Goal: Information Seeking & Learning: Ask a question

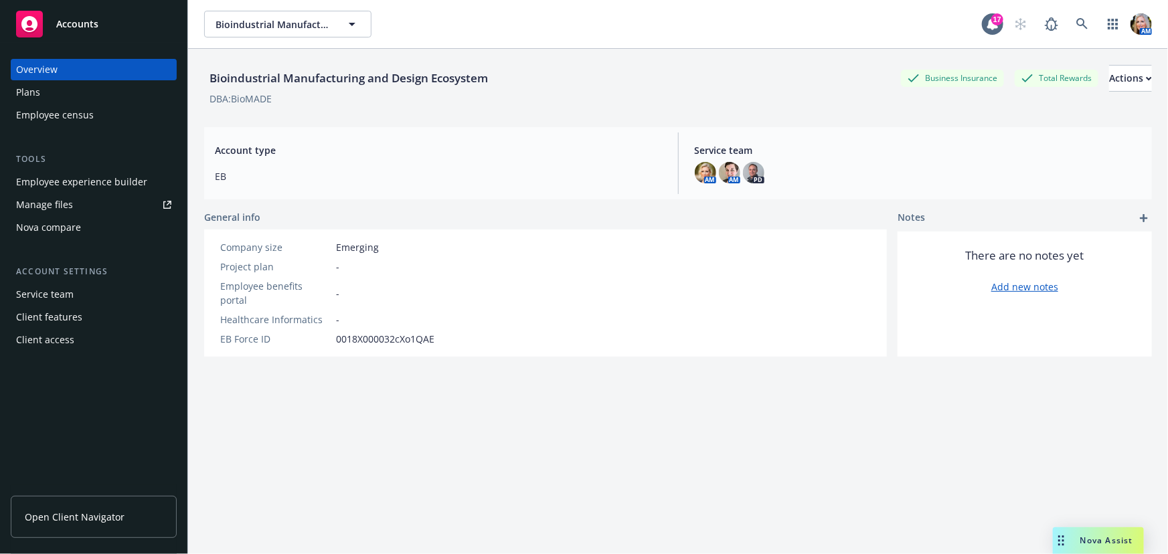
click at [1083, 544] on span "Nova Assist" at bounding box center [1107, 540] width 53 height 11
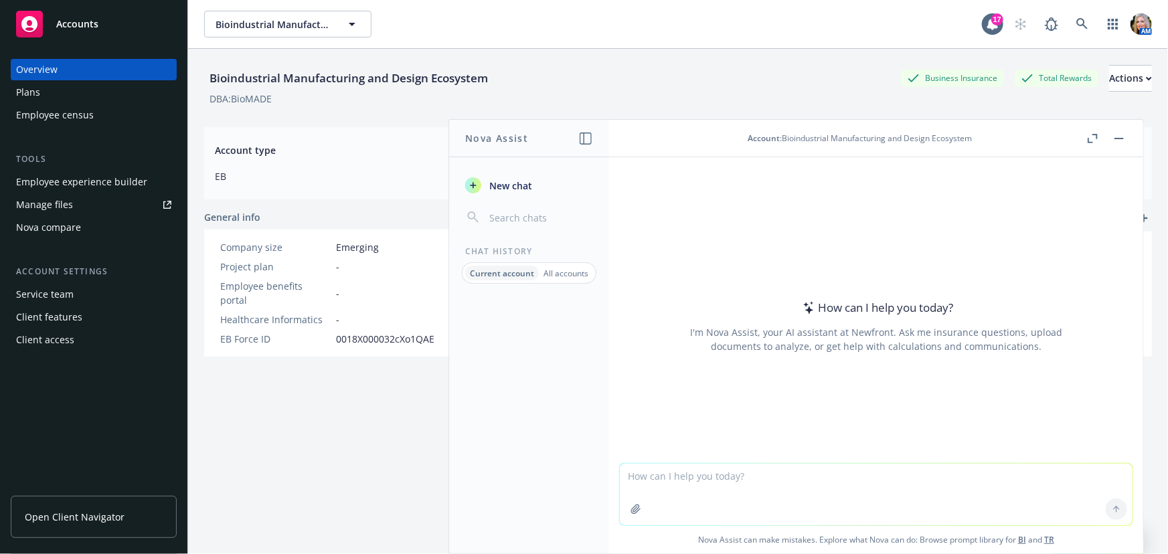
click at [690, 491] on textarea at bounding box center [876, 495] width 513 height 62
type textarea "what is the Highly compensated amount for 2026"
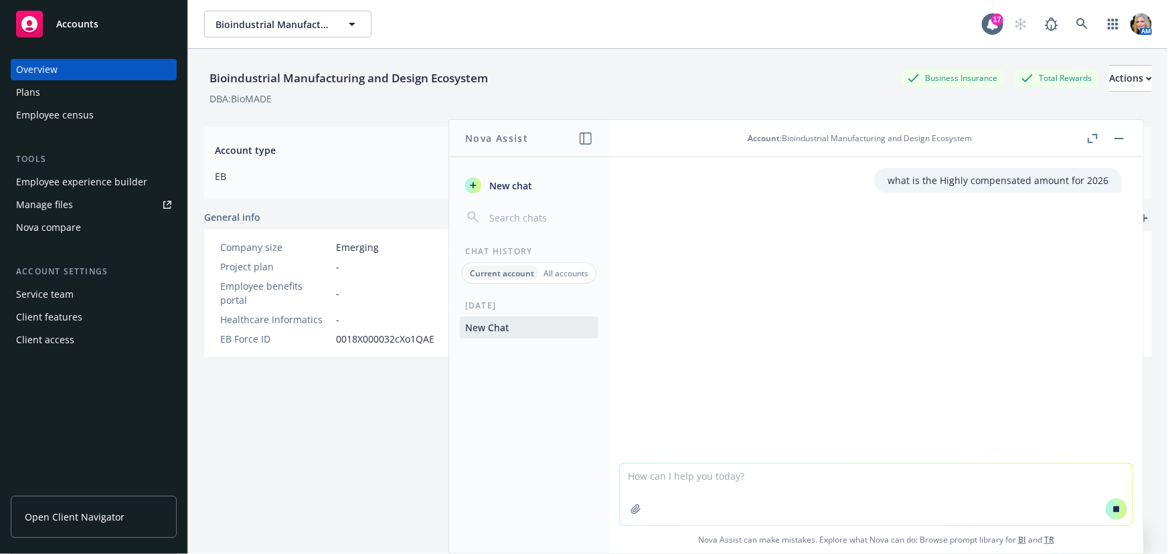
click at [694, 483] on textarea at bounding box center [876, 495] width 513 height 62
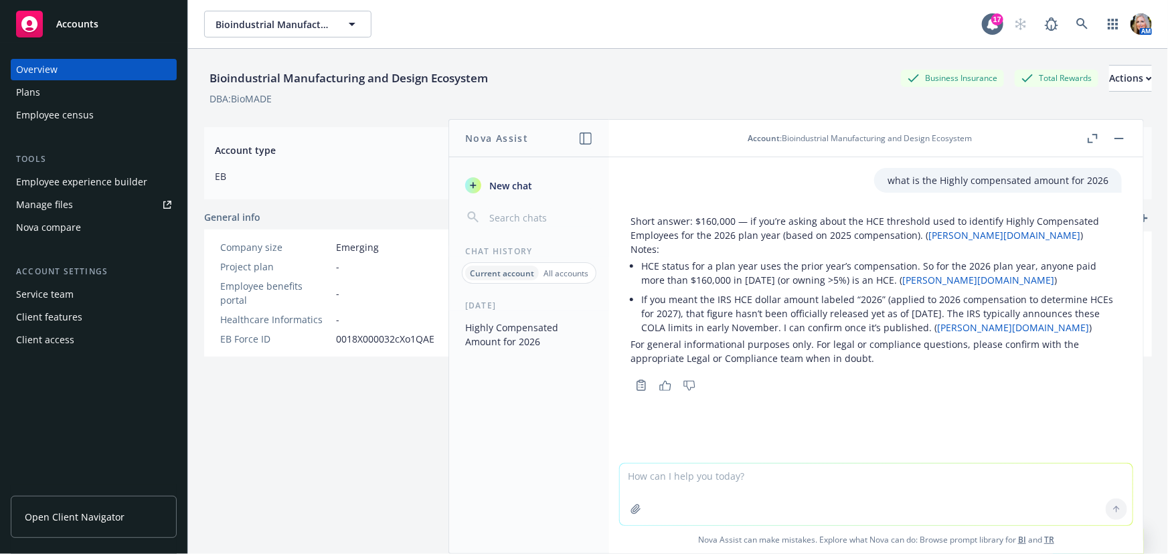
click at [743, 479] on textarea at bounding box center [876, 495] width 513 height 62
type textarea "does this HCE threshold include salary plus bonus or just salary"
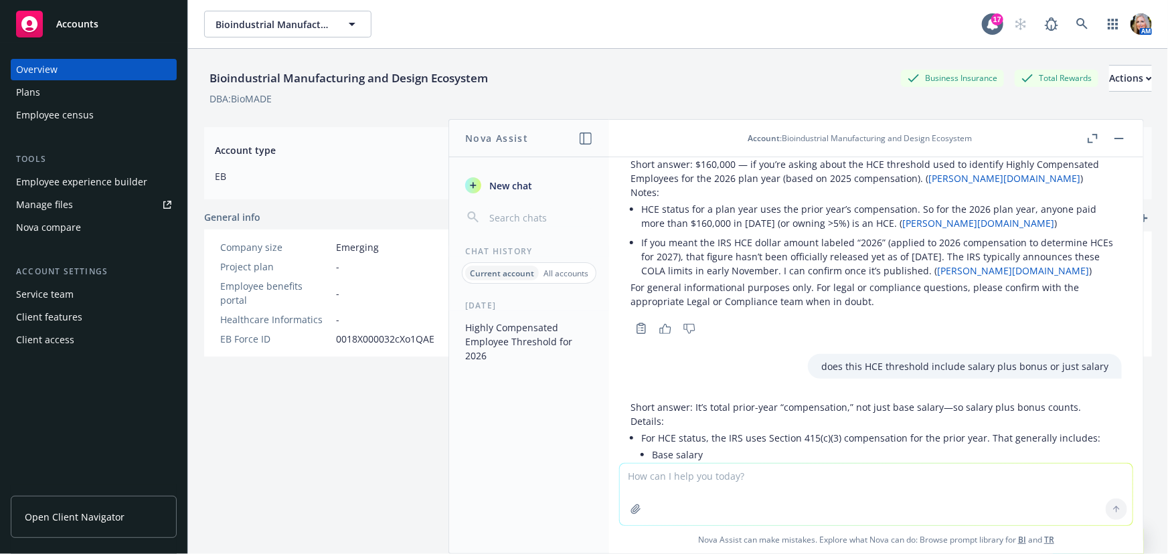
scroll to position [34, 0]
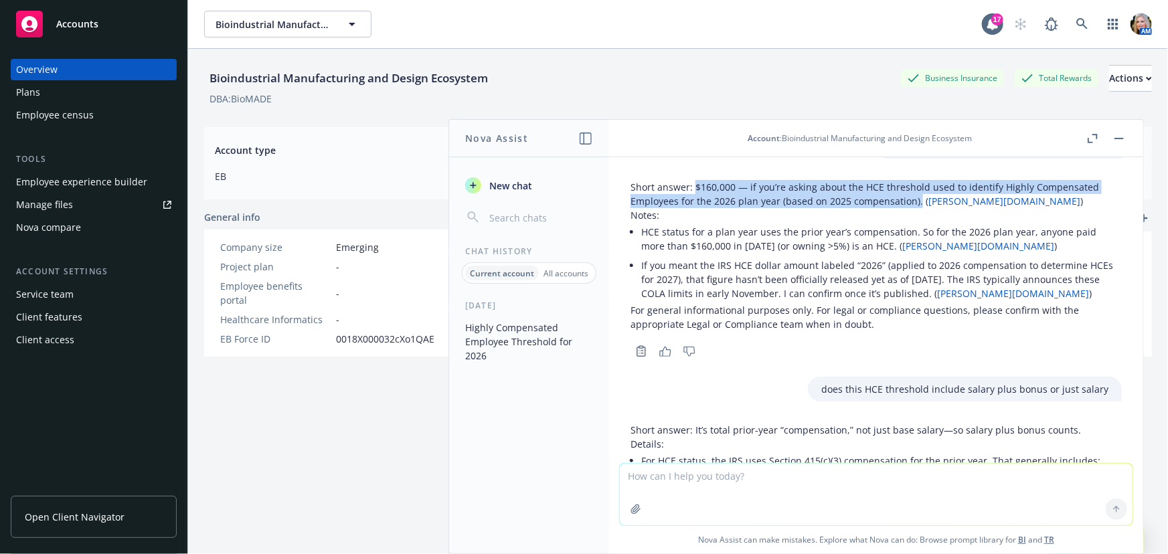
drag, startPoint x: 694, startPoint y: 186, endPoint x: 915, endPoint y: 202, distance: 222.1
click at [915, 202] on p "Short answer: $160,000 — if you’re asking about the HCE threshold used to ident…" at bounding box center [876, 194] width 491 height 28
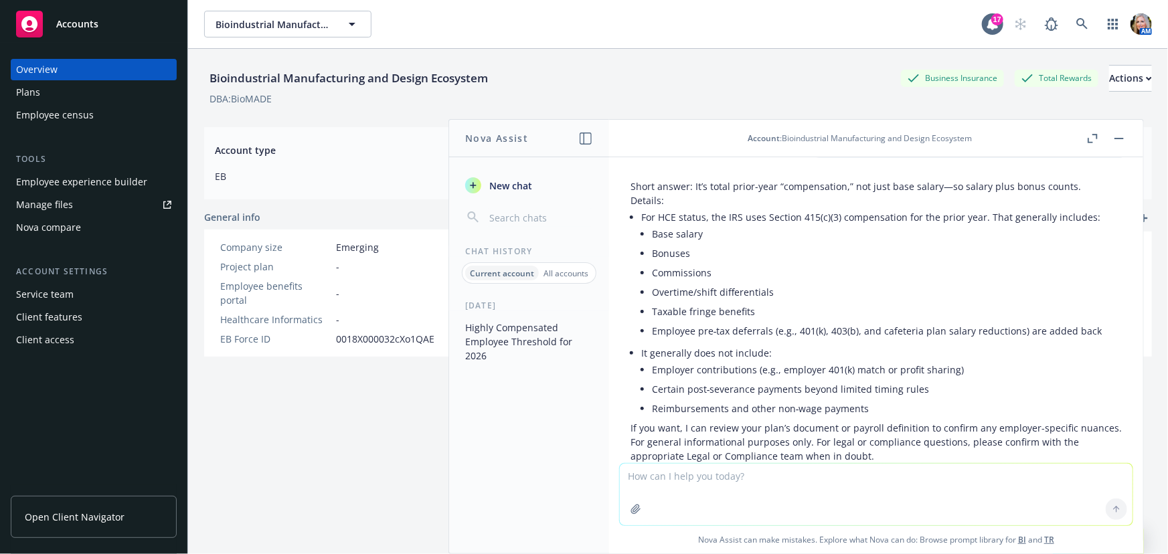
scroll to position [339, 0]
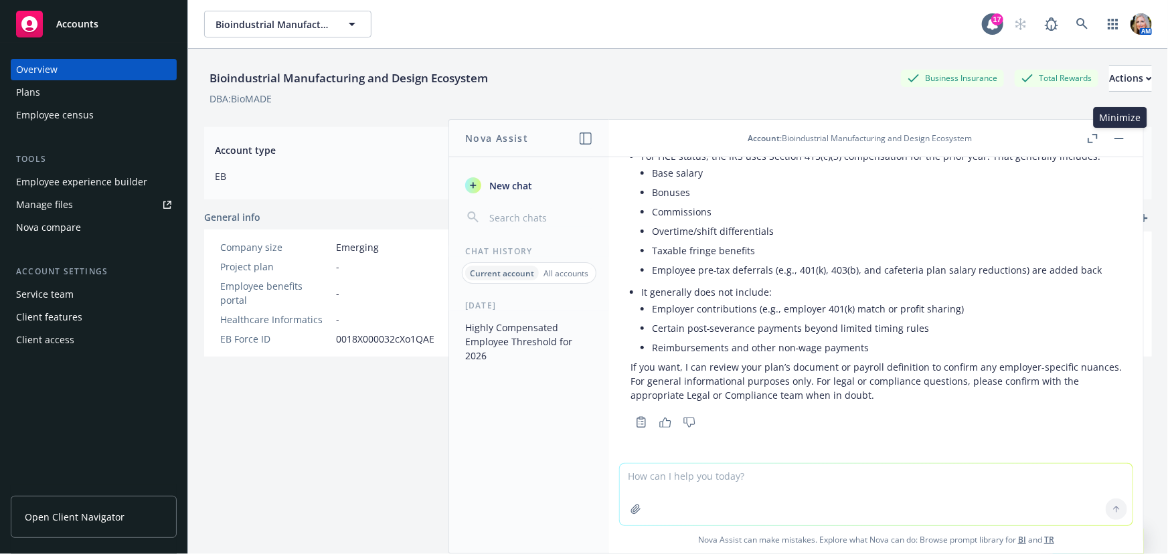
click at [1123, 140] on button "button" at bounding box center [1119, 139] width 16 height 16
